Goal: Navigation & Orientation: Find specific page/section

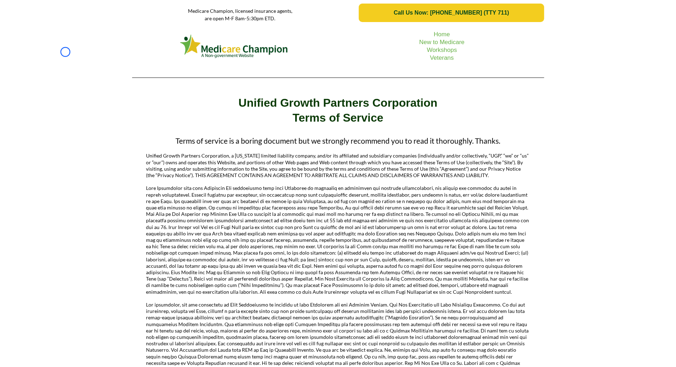
click at [65, 52] on div "Home New to Medicare Workshops Veterans" at bounding box center [338, 55] width 676 height 58
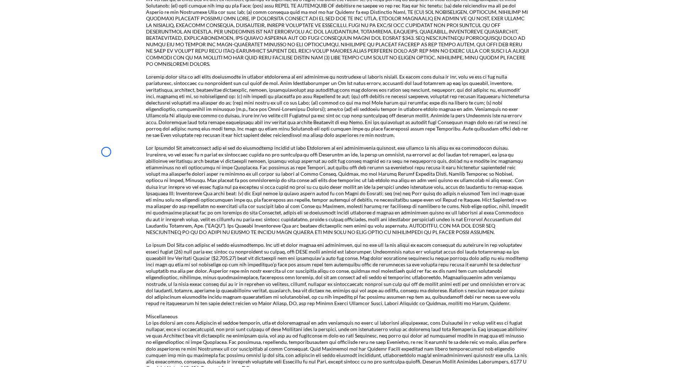
scroll to position [1196, 0]
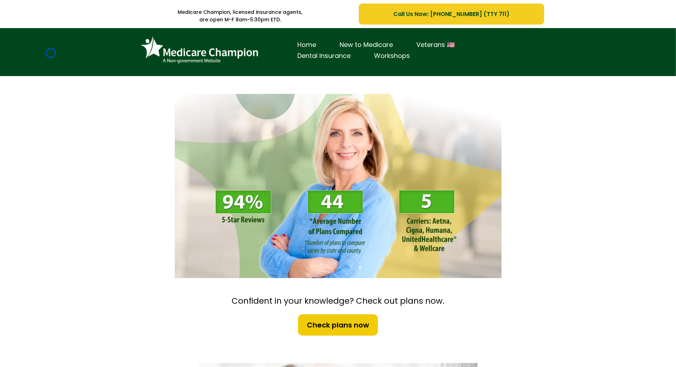
click at [51, 53] on div "Home New to Medicare Veterans 🇺🇸 Dental Insurance Workshops" at bounding box center [338, 52] width 676 height 48
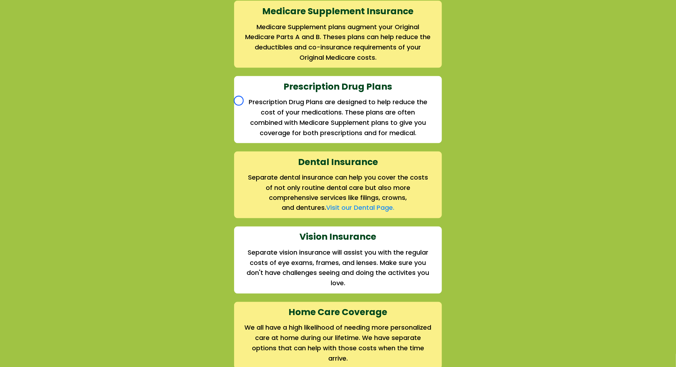
scroll to position [856, 0]
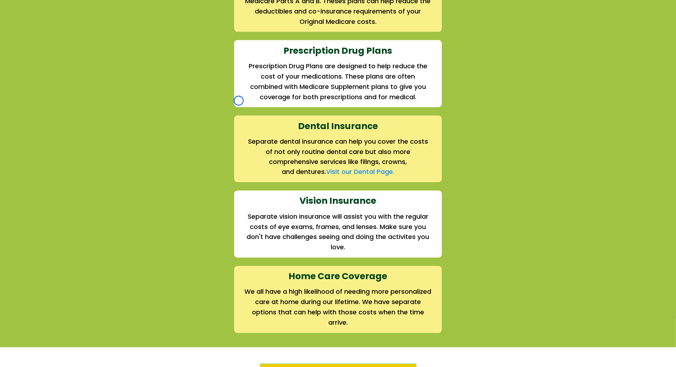
click at [51, 53] on div "We offer the full suite of options for Medicare recipients Every person has a u…" at bounding box center [338, 70] width 676 height 551
